Goal: Check status: Check status

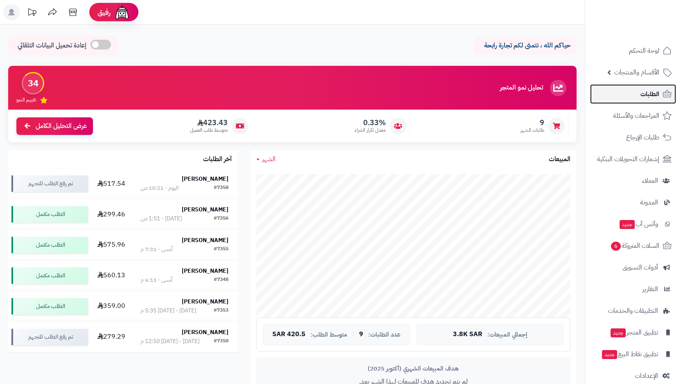
drag, startPoint x: 0, startPoint y: 0, endPoint x: 647, endPoint y: 101, distance: 654.8
click at [647, 102] on link "الطلبات" at bounding box center [633, 94] width 86 height 20
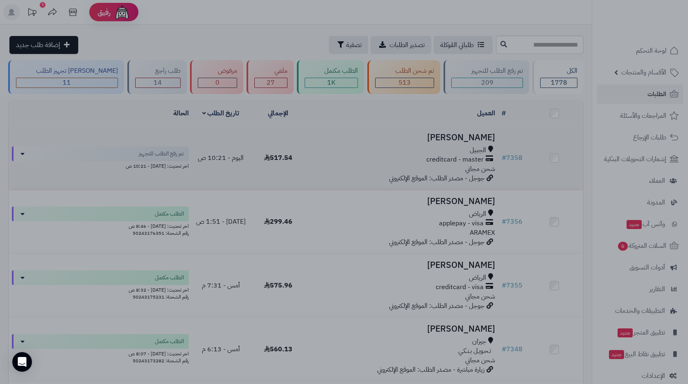
drag, startPoint x: 512, startPoint y: 135, endPoint x: 525, endPoint y: 141, distance: 14.8
click at [512, 136] on div at bounding box center [344, 192] width 688 height 384
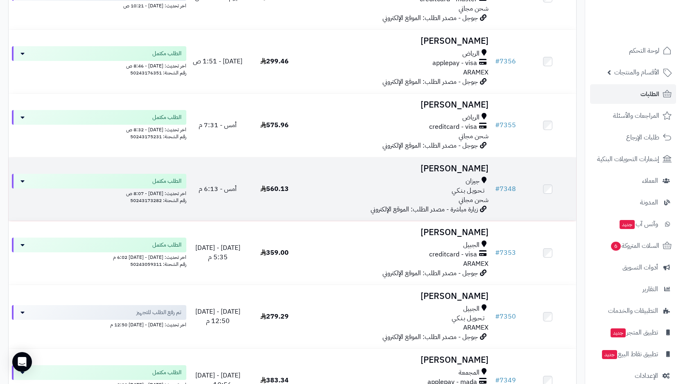
scroll to position [164, 0]
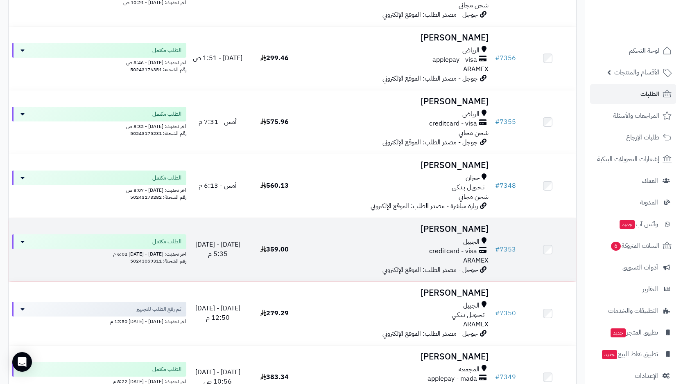
click at [445, 253] on span "creditcard - visa" at bounding box center [453, 251] width 48 height 9
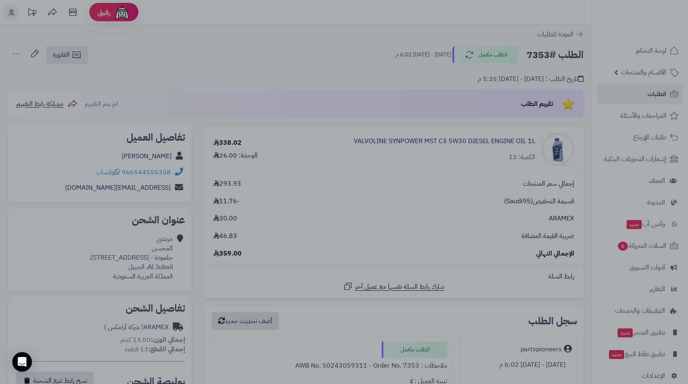
drag, startPoint x: 226, startPoint y: 42, endPoint x: 231, endPoint y: 44, distance: 5.1
click at [226, 42] on div at bounding box center [344, 192] width 688 height 384
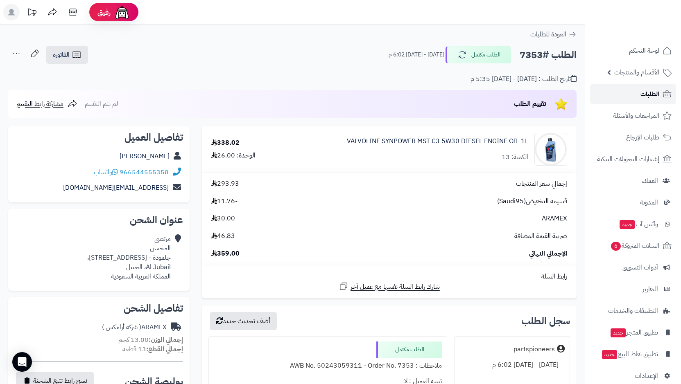
click at [665, 90] on icon at bounding box center [667, 94] width 10 height 10
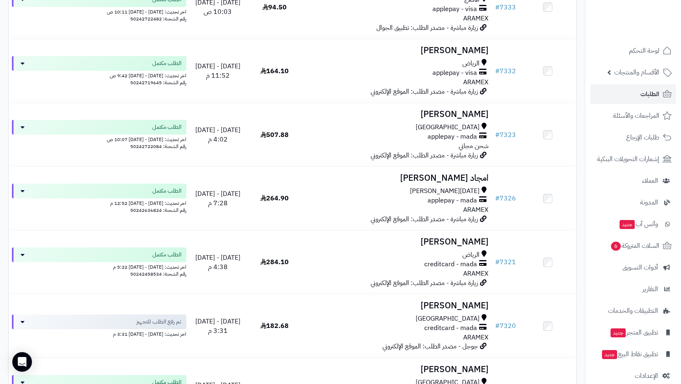
scroll to position [942, 0]
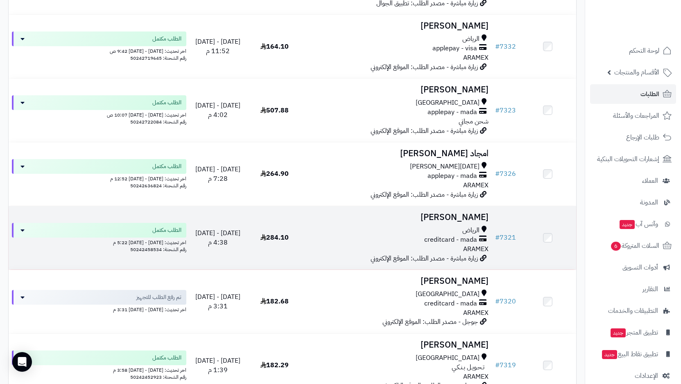
click at [451, 243] on span "creditcard - mada" at bounding box center [450, 239] width 53 height 9
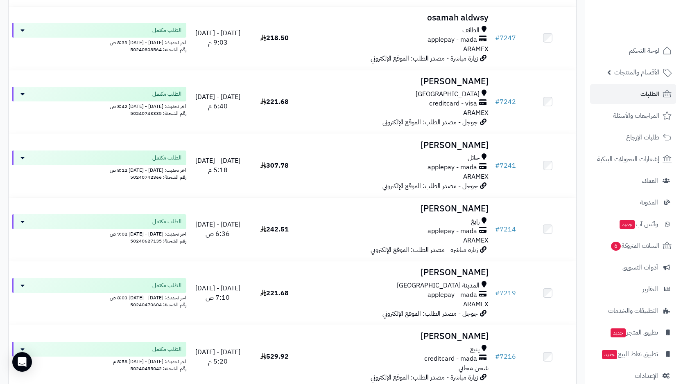
scroll to position [2620, 0]
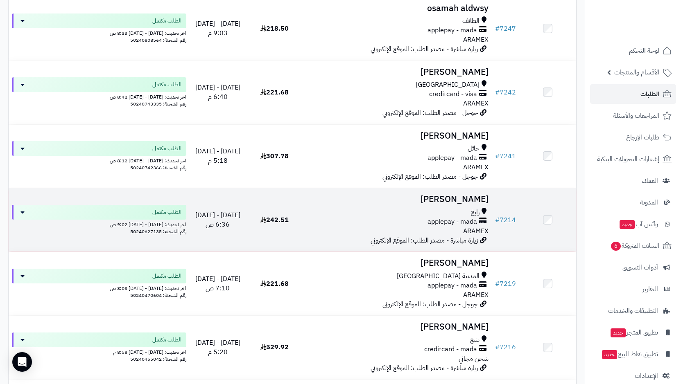
click at [448, 217] on span "applepay - mada" at bounding box center [452, 221] width 50 height 9
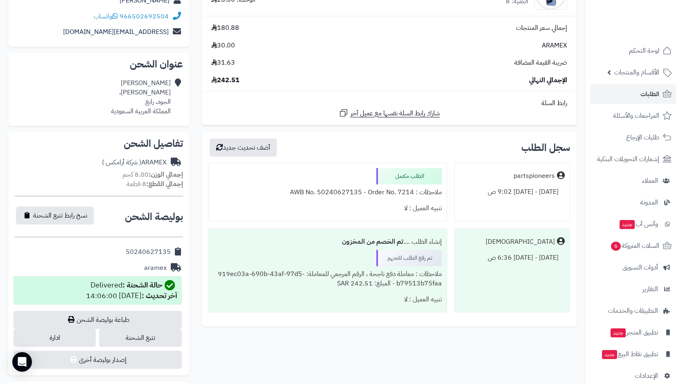
scroll to position [164, 0]
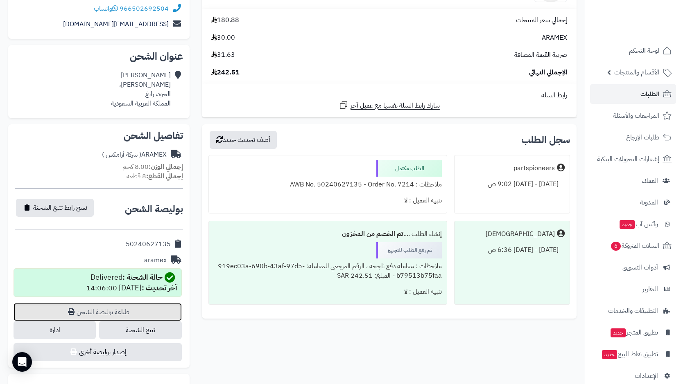
click at [113, 309] on link "طباعة بوليصة الشحن" at bounding box center [98, 312] width 168 height 18
